Goal: Task Accomplishment & Management: Manage account settings

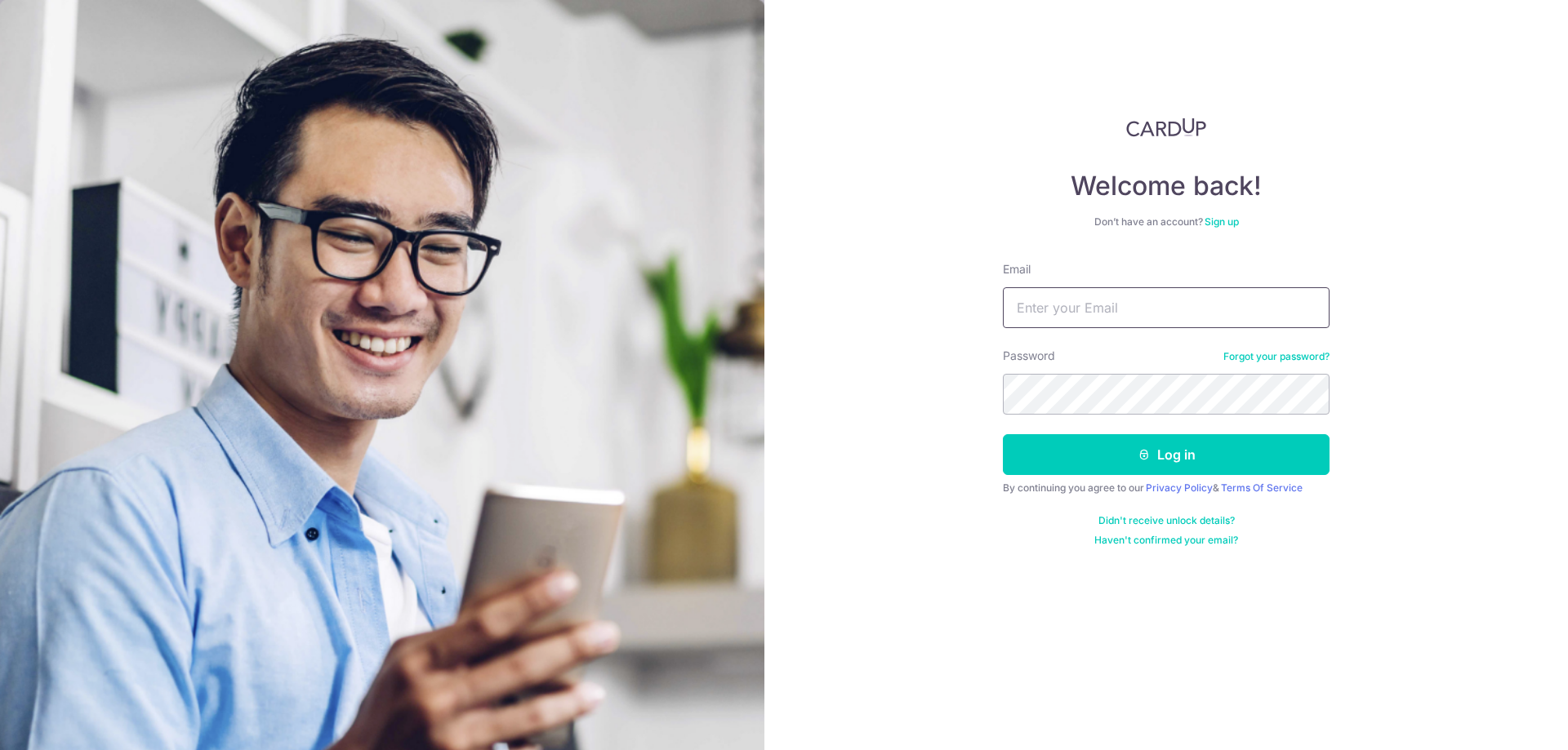
click at [1069, 306] on input "Email" at bounding box center [1166, 308] width 326 height 41
type input "[EMAIL_ADDRESS][DOMAIN_NAME]"
click at [1142, 469] on button "Log in" at bounding box center [1166, 455] width 326 height 41
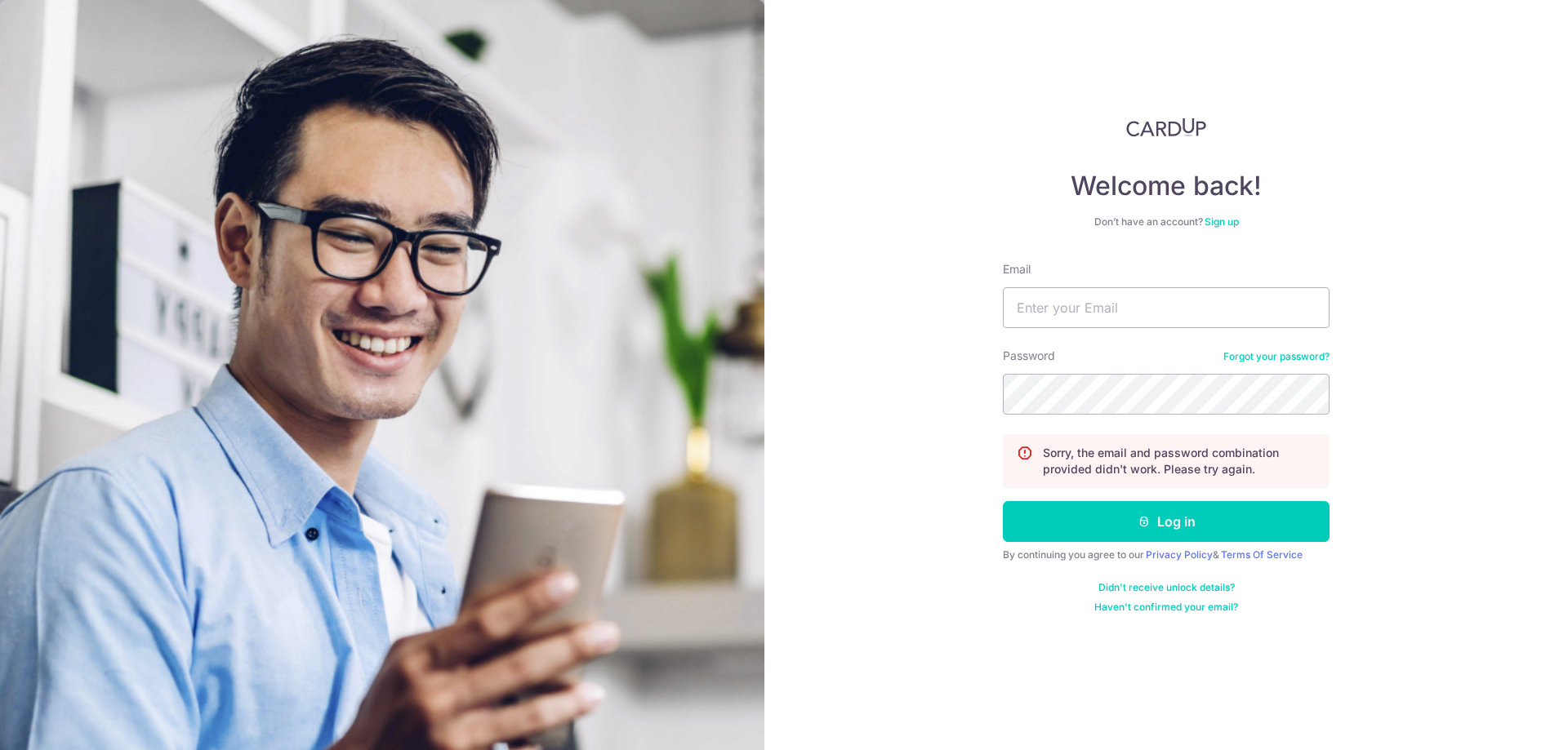
click at [1132, 320] on input "Email" at bounding box center [1166, 308] width 326 height 41
type input "[EMAIL_ADDRESS][DOMAIN_NAME]"
click at [1112, 509] on button "Log in" at bounding box center [1166, 521] width 326 height 41
click at [1129, 308] on input "Email" at bounding box center [1166, 308] width 326 height 41
type input "[EMAIL_ADDRESS][DOMAIN_NAME]"
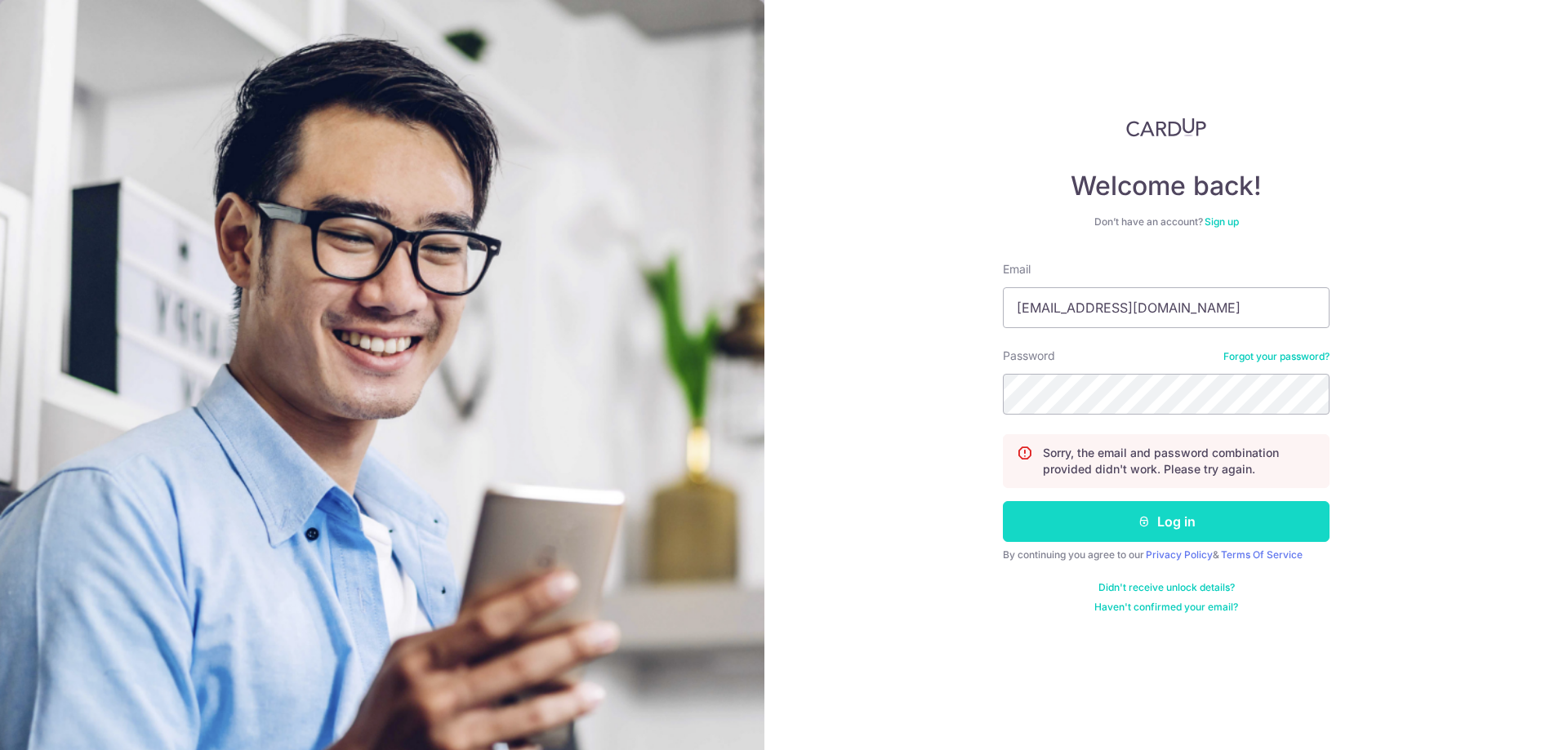
click at [1115, 519] on button "Log in" at bounding box center [1166, 521] width 326 height 41
click at [1276, 357] on link "Forgot your password?" at bounding box center [1276, 356] width 106 height 13
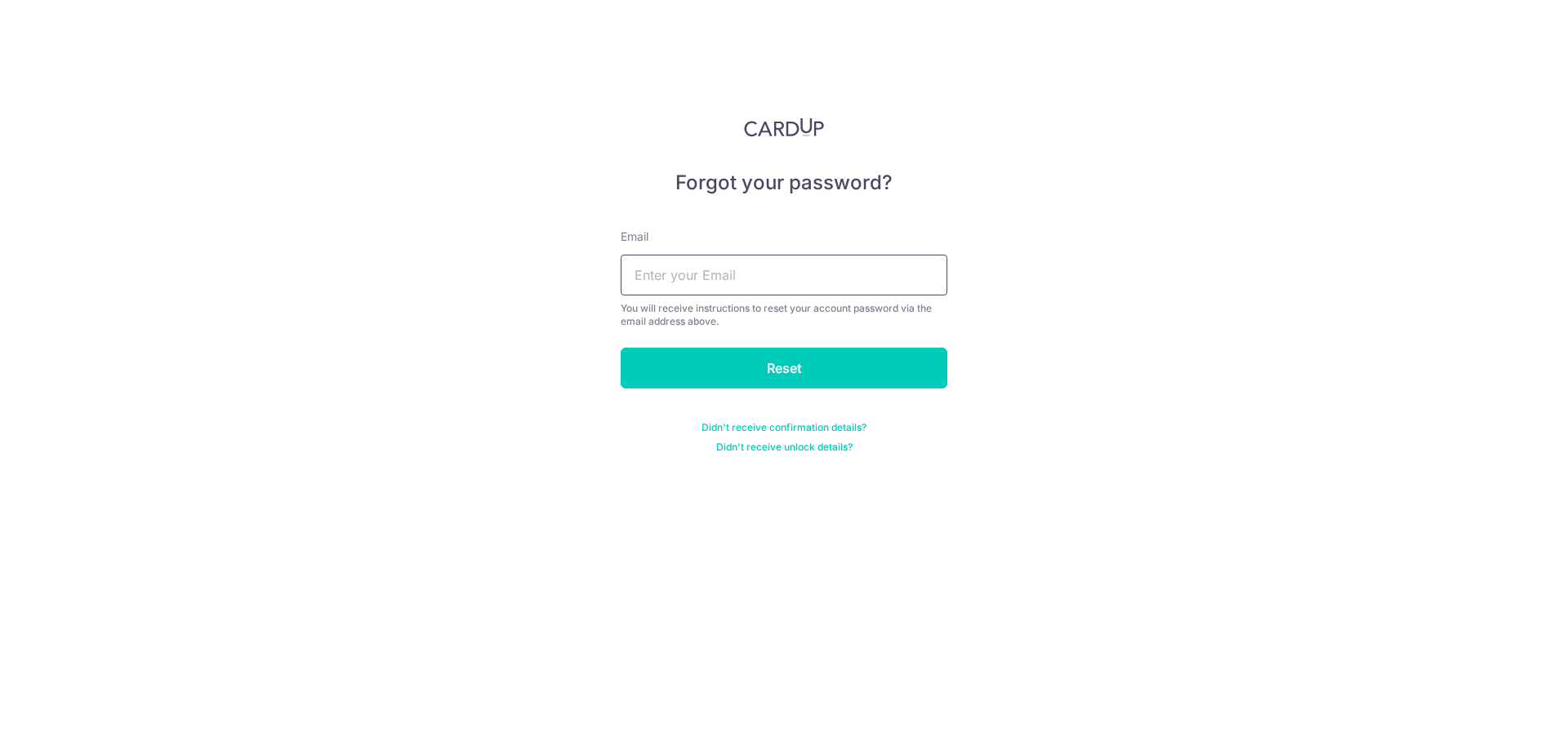
click at [675, 259] on input "text" at bounding box center [784, 275] width 326 height 41
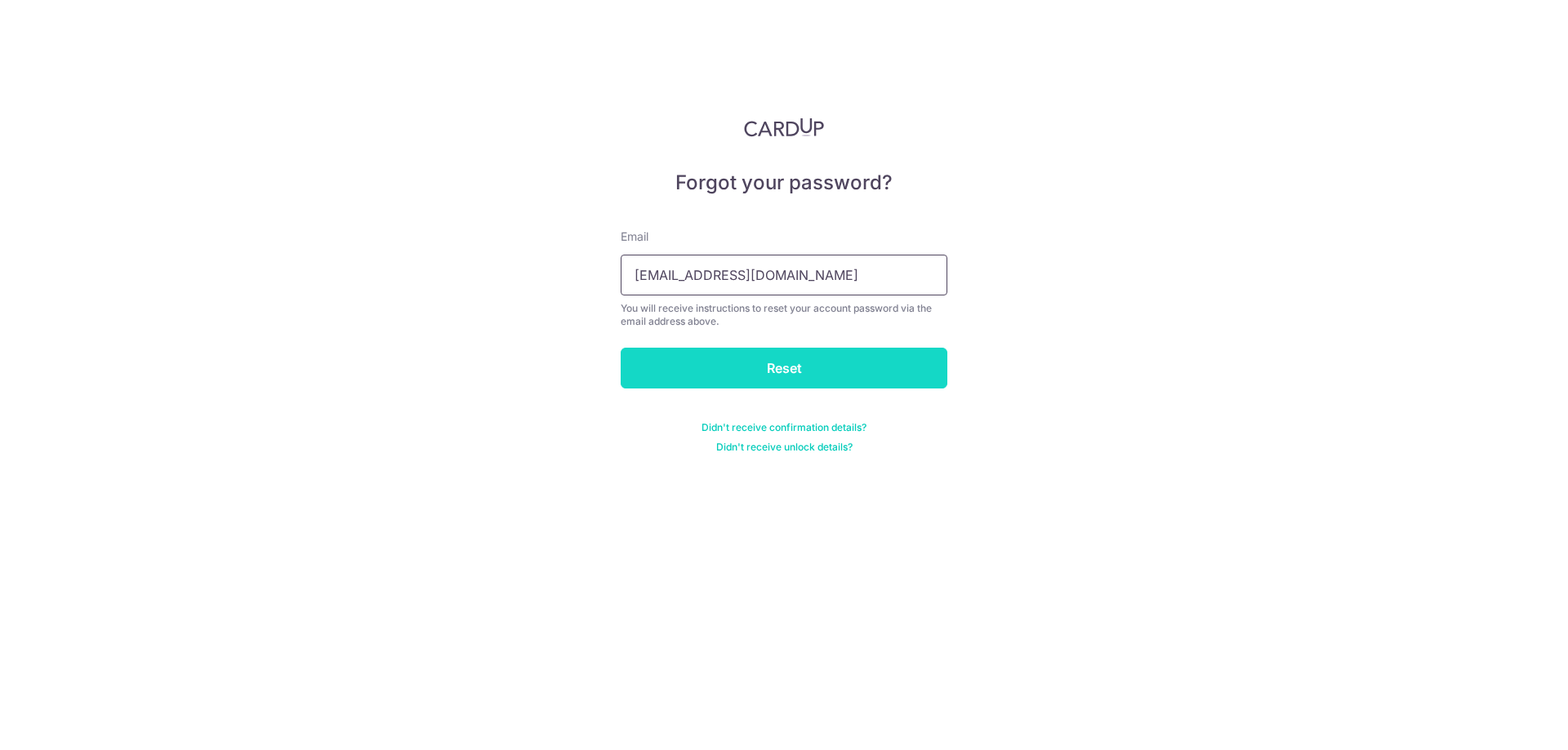
type input "[EMAIL_ADDRESS][DOMAIN_NAME]"
click at [677, 362] on input "Reset" at bounding box center [784, 368] width 326 height 41
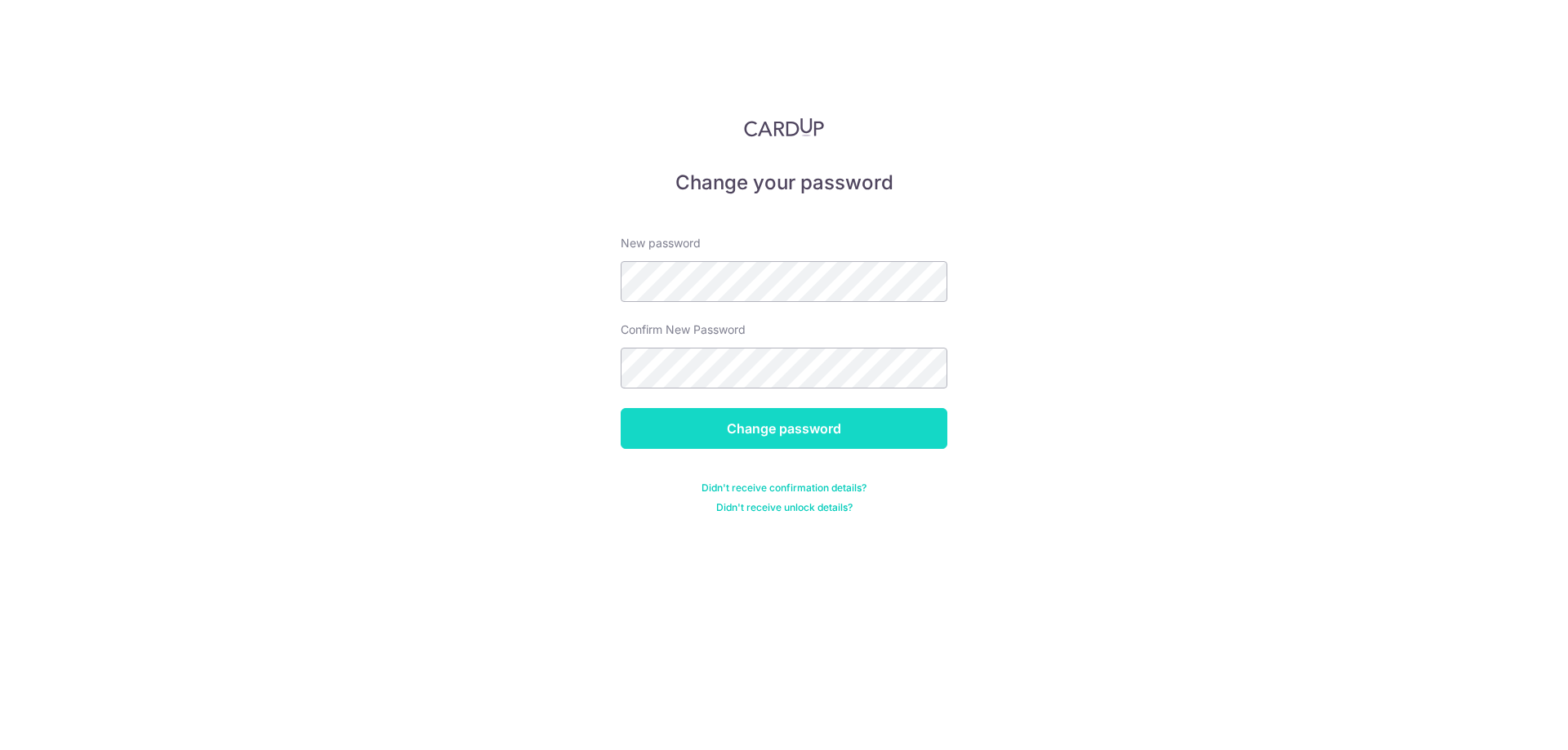
click at [767, 418] on input "Change password" at bounding box center [784, 428] width 326 height 41
